Goal: Navigation & Orientation: Find specific page/section

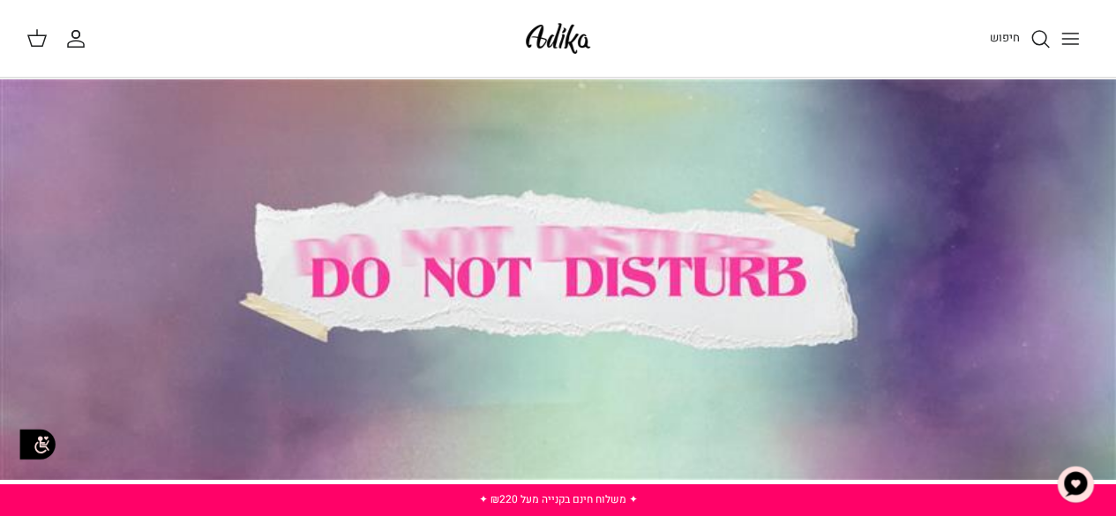
click at [1069, 36] on icon "Toggle menu" at bounding box center [1070, 38] width 21 height 21
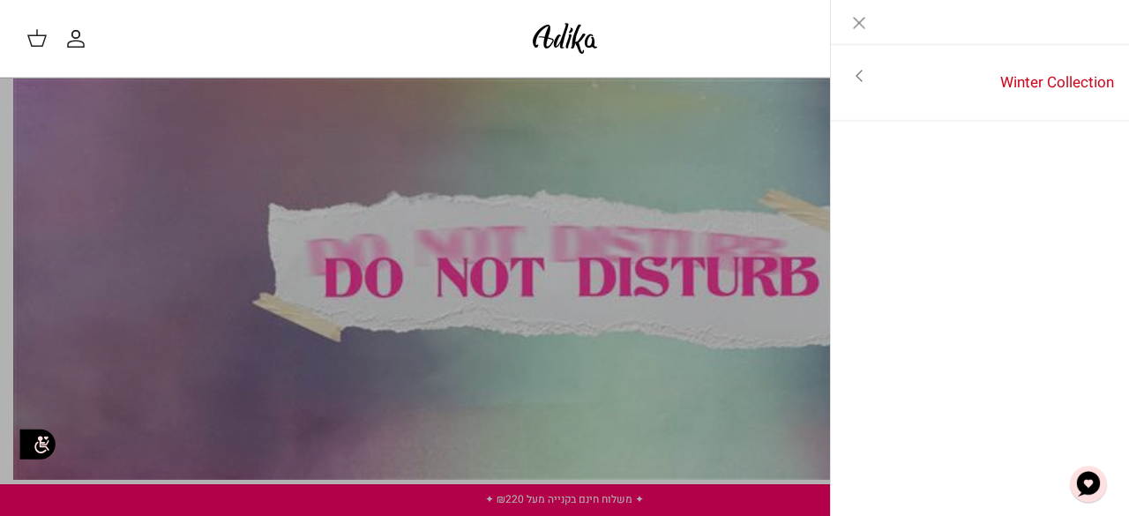
click at [872, 77] on link "Toggle menu" at bounding box center [859, 76] width 56 height 41
click at [1047, 64] on link "לכל הפריטים" at bounding box center [980, 78] width 281 height 44
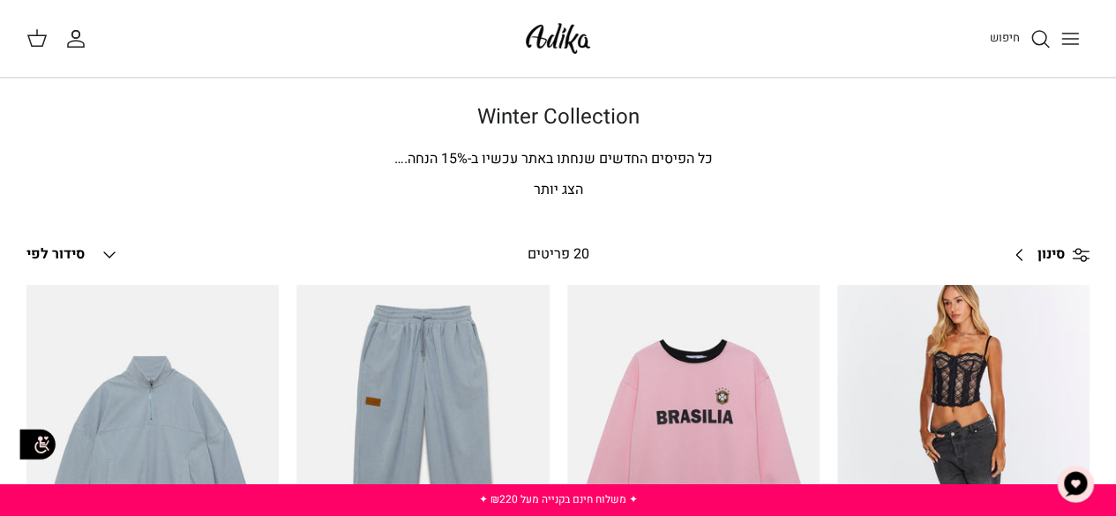
click at [1069, 253] on link "סינון Right" at bounding box center [1045, 255] width 87 height 42
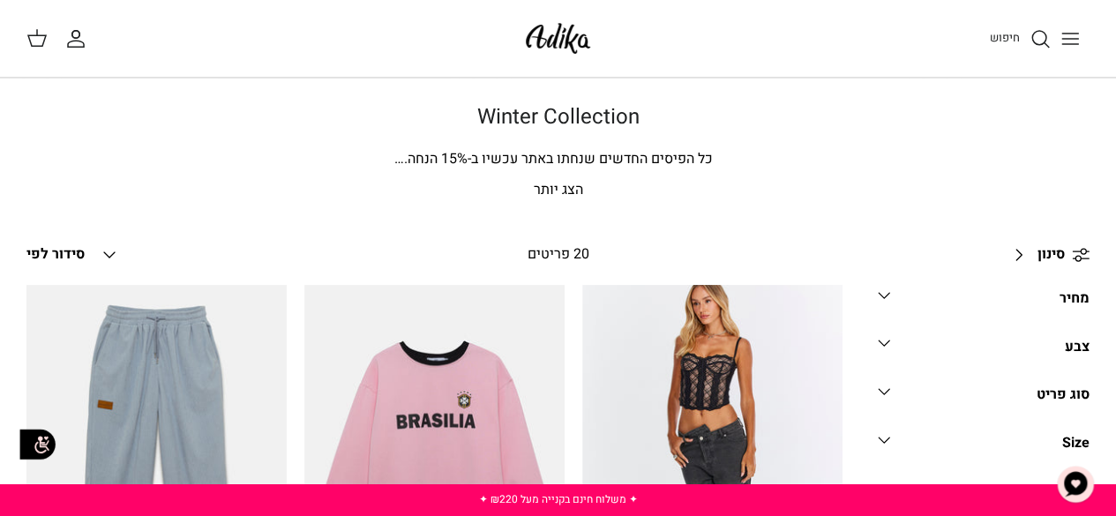
click at [894, 343] on icon "Down" at bounding box center [884, 343] width 21 height 21
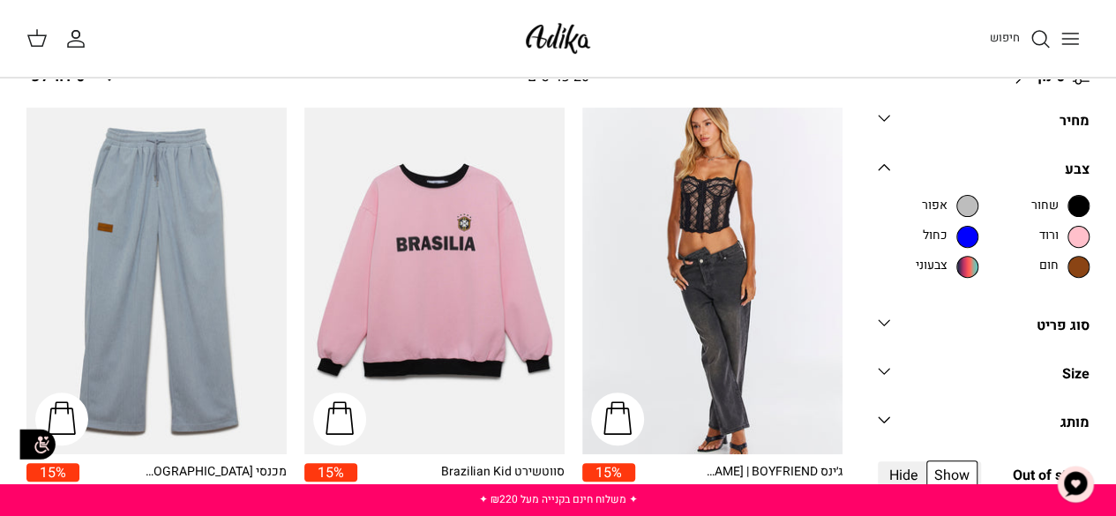
scroll to position [178, 0]
